Goal: Task Accomplishment & Management: Manage account settings

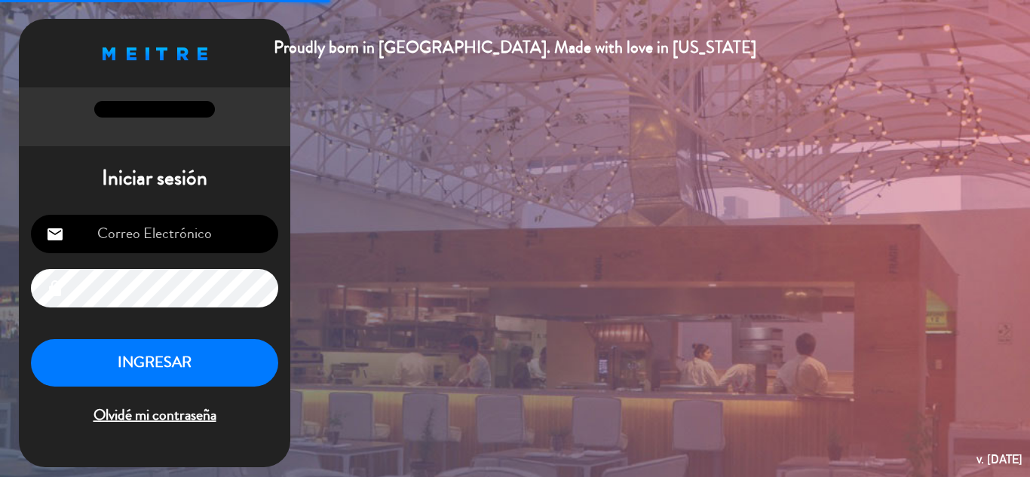
type input "[EMAIL_ADDRESS][DOMAIN_NAME]"
click at [182, 348] on button "INGRESAR" at bounding box center [154, 362] width 247 height 47
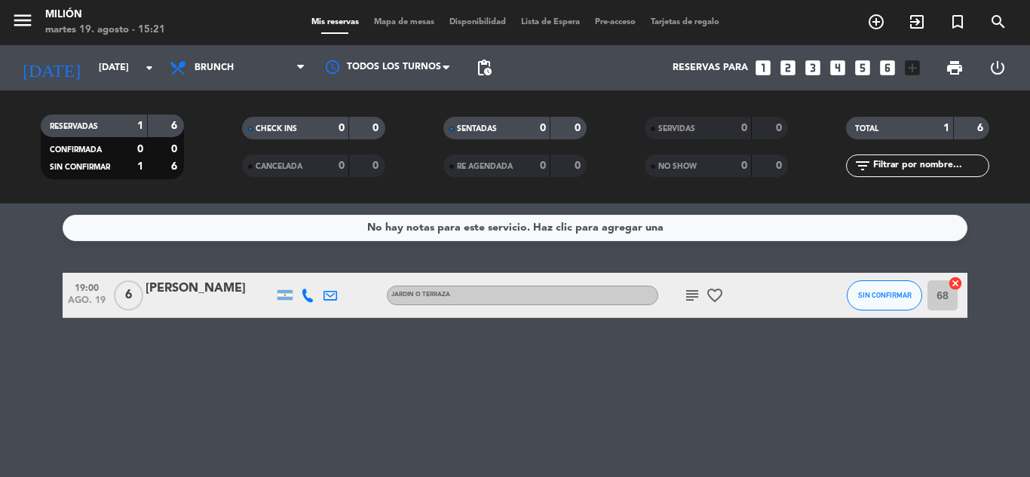
click at [401, 303] on icon "subject" at bounding box center [692, 295] width 18 height 18
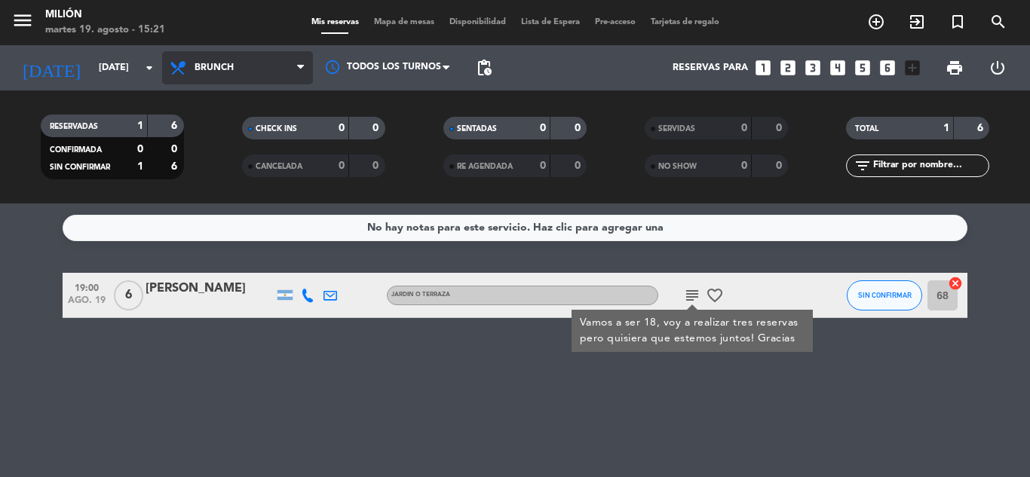
click at [192, 72] on span "Brunch" at bounding box center [237, 67] width 151 height 33
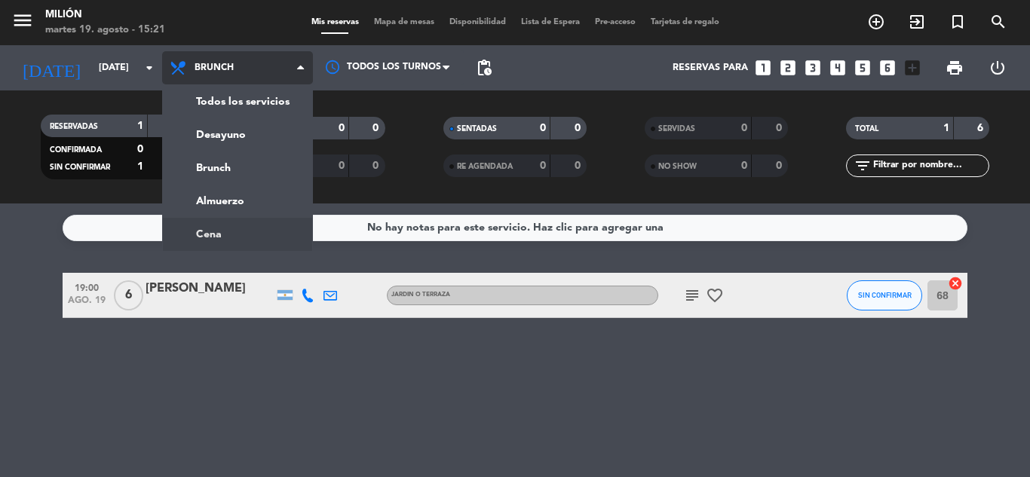
click at [224, 229] on ng-component "menu Milión [DATE] 19. agosto - 15:21 Mis reservas Mapa de mesas Disponibilidad…" at bounding box center [515, 238] width 1030 height 477
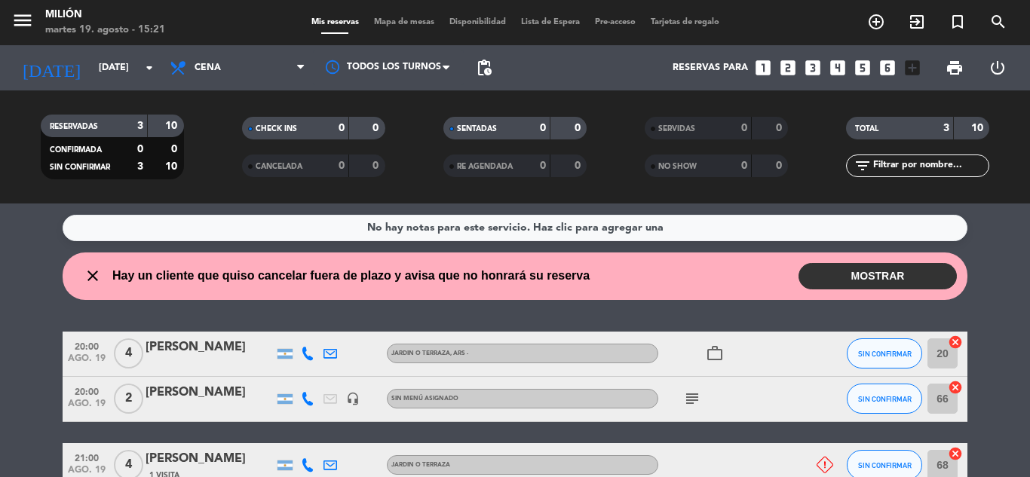
click at [401, 274] on button "MOSTRAR" at bounding box center [877, 276] width 158 height 26
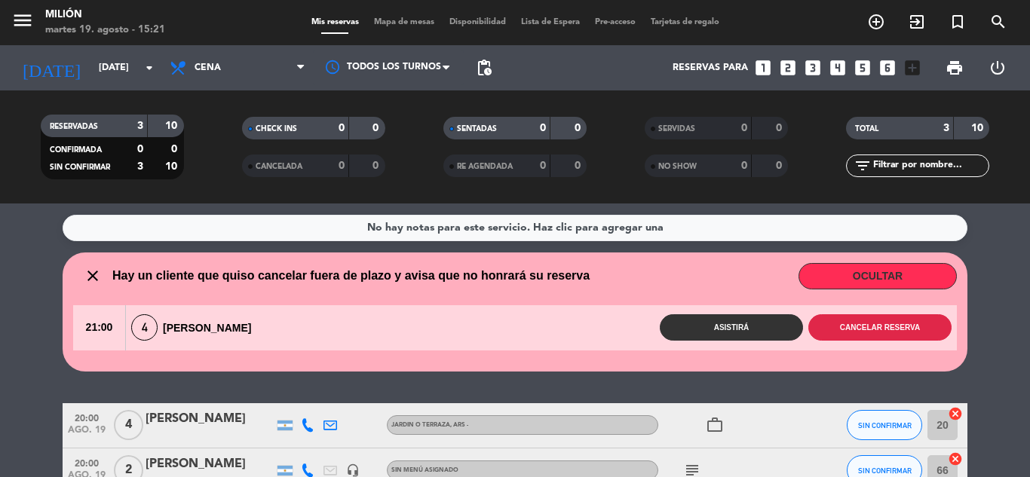
click at [401, 338] on button "Cancelar reserva" at bounding box center [879, 327] width 143 height 26
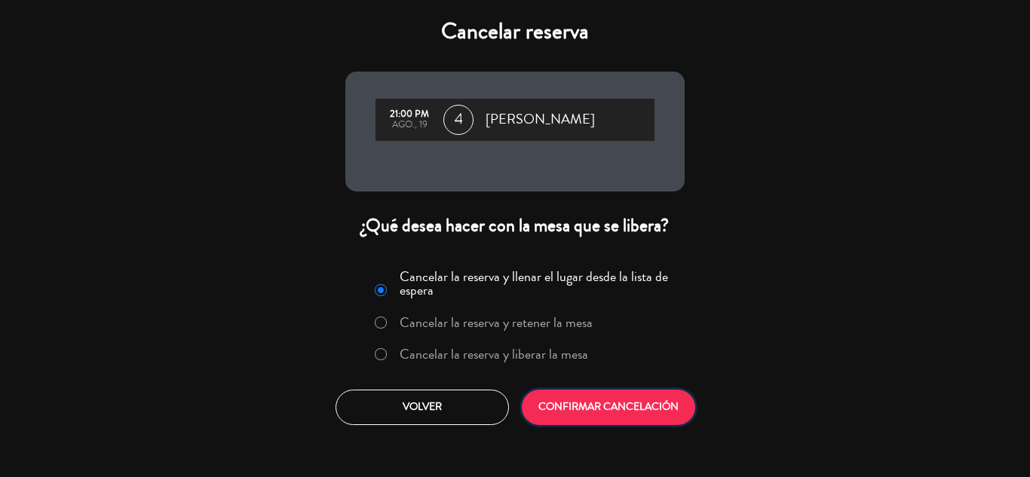
click at [401, 395] on button "CONFIRMAR CANCELACIÓN" at bounding box center [608, 407] width 173 height 35
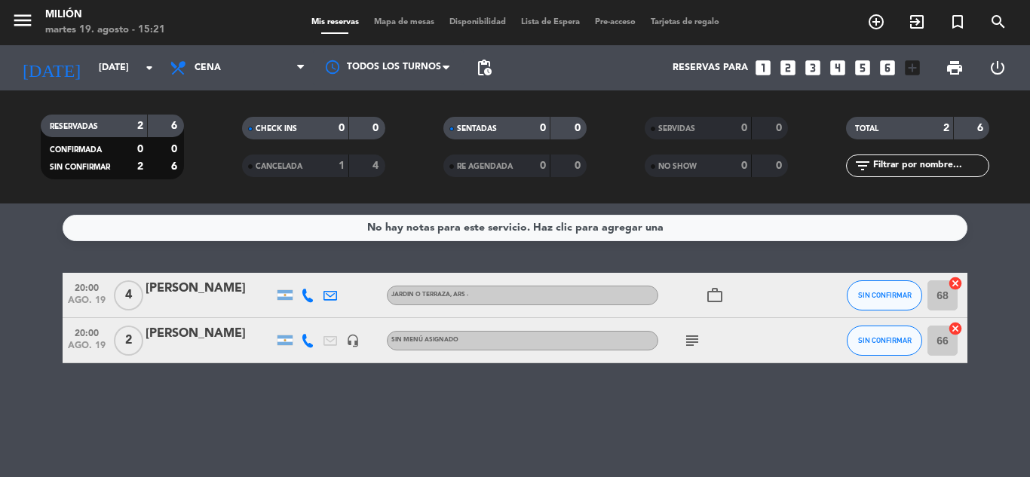
click at [401, 351] on div "subject" at bounding box center [726, 340] width 136 height 44
click at [401, 337] on icon "subject" at bounding box center [692, 341] width 18 height 18
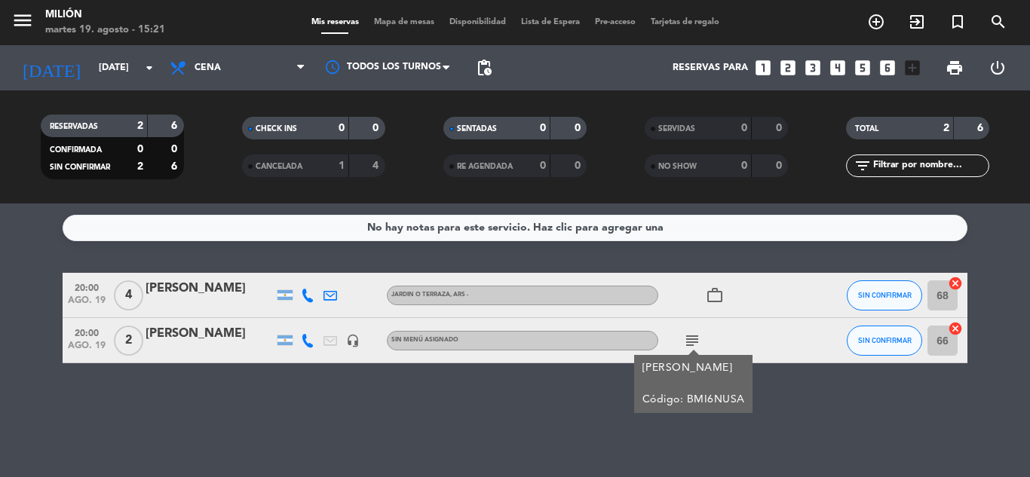
click at [401, 337] on icon "subject" at bounding box center [692, 341] width 18 height 18
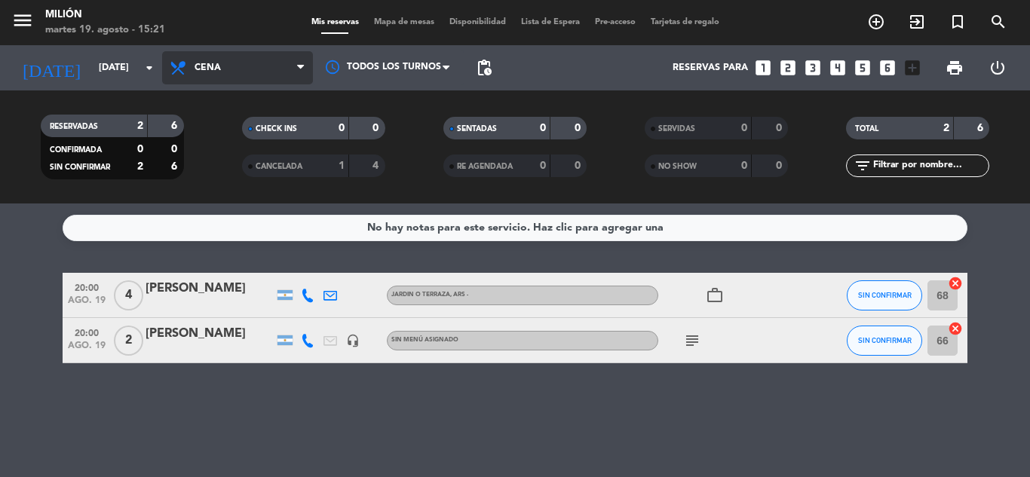
click at [202, 71] on span "Cena" at bounding box center [207, 68] width 26 height 11
click at [212, 157] on div "menu Milión [DATE] 19. agosto - 15:21 Mis reservas Mapa de mesas Disponibilidad…" at bounding box center [515, 102] width 1030 height 204
